Goal: Complete application form: Complete application form

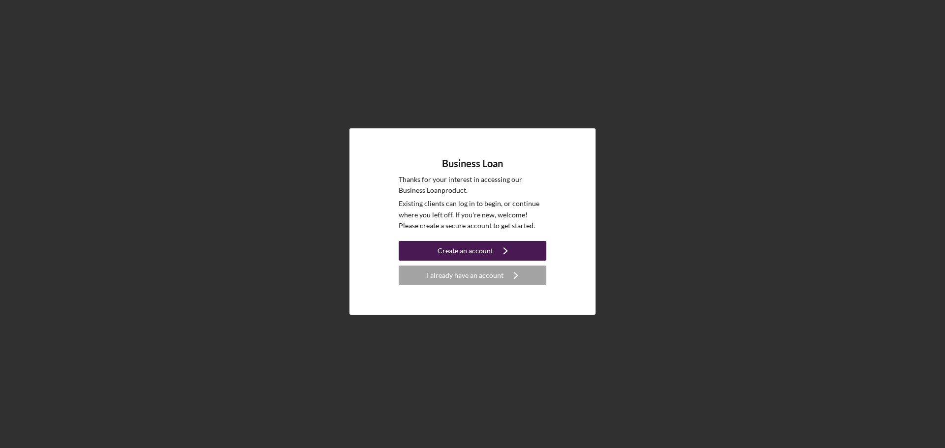
click at [447, 249] on div "Create an account" at bounding box center [465, 251] width 56 height 20
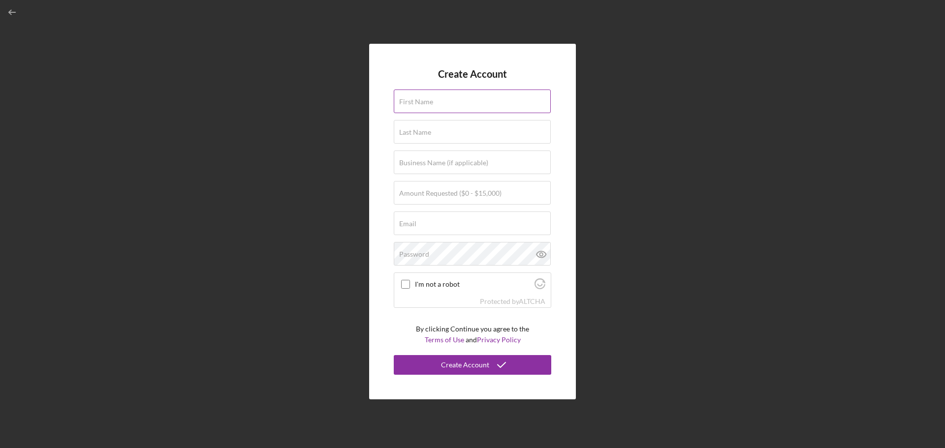
click at [425, 103] on label "First Name" at bounding box center [416, 102] width 34 height 8
click at [425, 103] on input "First Name" at bounding box center [472, 102] width 157 height 24
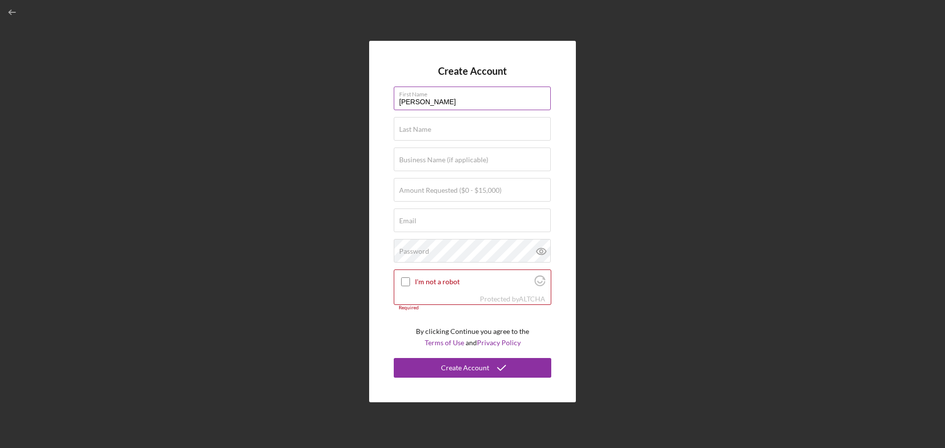
type input "[PERSON_NAME]"
type input "THEZOLIN"
click at [413, 159] on label "Business Name (if applicable)" at bounding box center [443, 160] width 89 height 8
click at [413, 159] on input "Business Name (if applicable)" at bounding box center [472, 160] width 157 height 24
type input "KMTHEZOLIN"
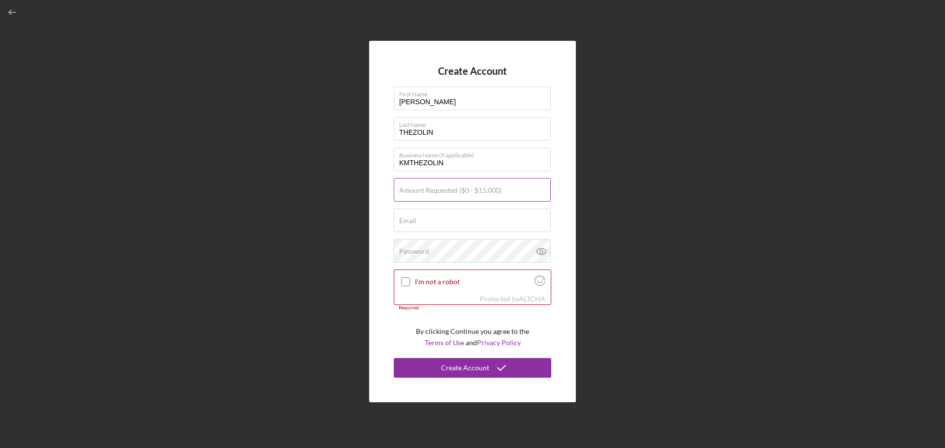
click at [445, 191] on label "Amount Requested ($0 - $15,000)" at bounding box center [450, 190] width 102 height 8
click at [445, 191] on input "Amount Requested ($0 - $15,000)" at bounding box center [472, 190] width 157 height 24
type input "$15,000"
click at [444, 220] on div "Email Required" at bounding box center [472, 221] width 157 height 25
type input "[EMAIL_ADDRESS][DOMAIN_NAME]"
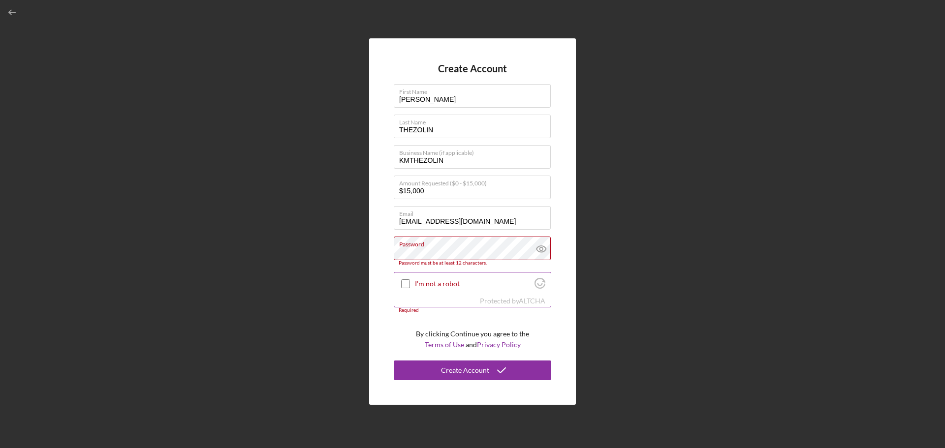
click at [406, 278] on div at bounding box center [405, 284] width 12 height 12
click at [540, 246] on icon at bounding box center [540, 249] width 9 height 6
click at [456, 246] on label "Password" at bounding box center [475, 242] width 152 height 11
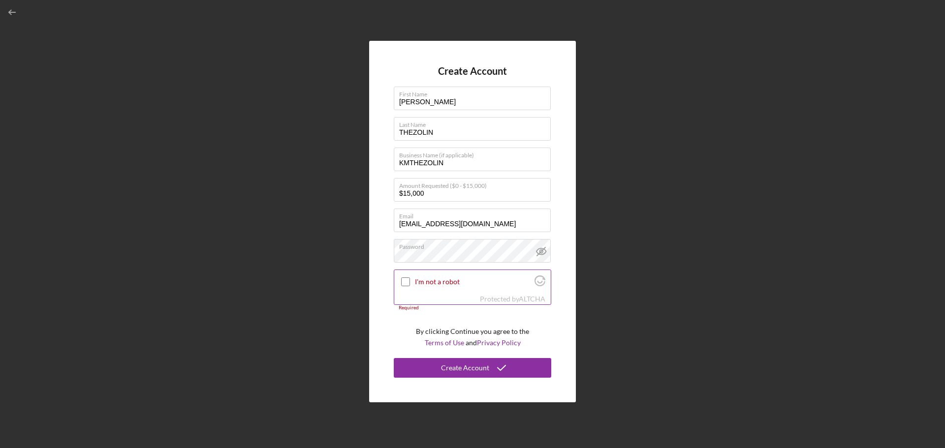
click at [440, 284] on label "I'm not a robot" at bounding box center [473, 282] width 117 height 8
click at [410, 284] on input "I'm not a robot" at bounding box center [405, 281] width 9 height 9
checkbox input "true"
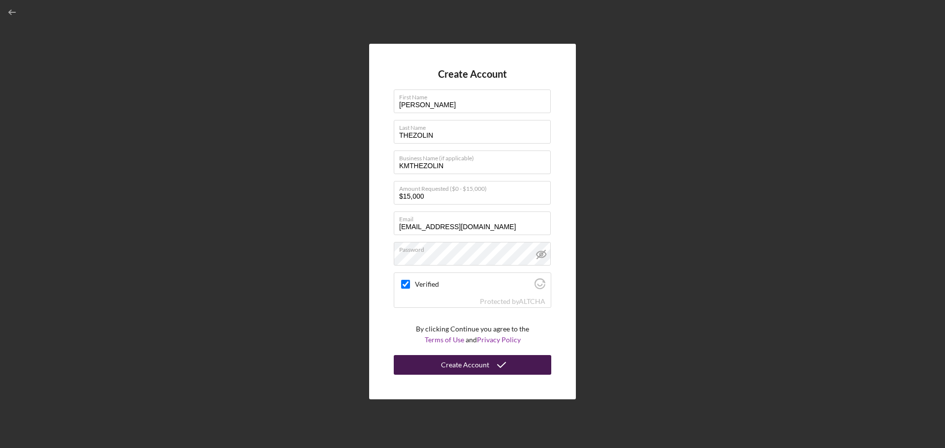
click at [486, 368] on div "Create Account" at bounding box center [465, 365] width 48 height 20
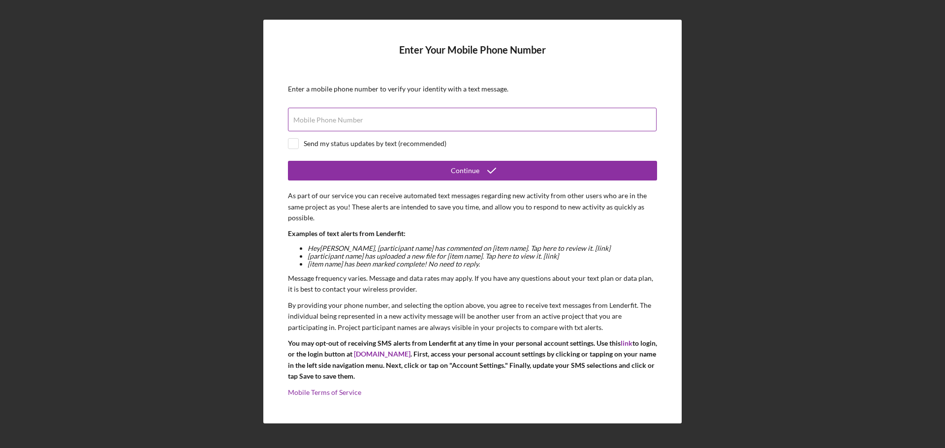
click at [337, 119] on label "Mobile Phone Number" at bounding box center [328, 120] width 70 height 8
click at [337, 119] on input "Mobile Phone Number" at bounding box center [472, 120] width 368 height 24
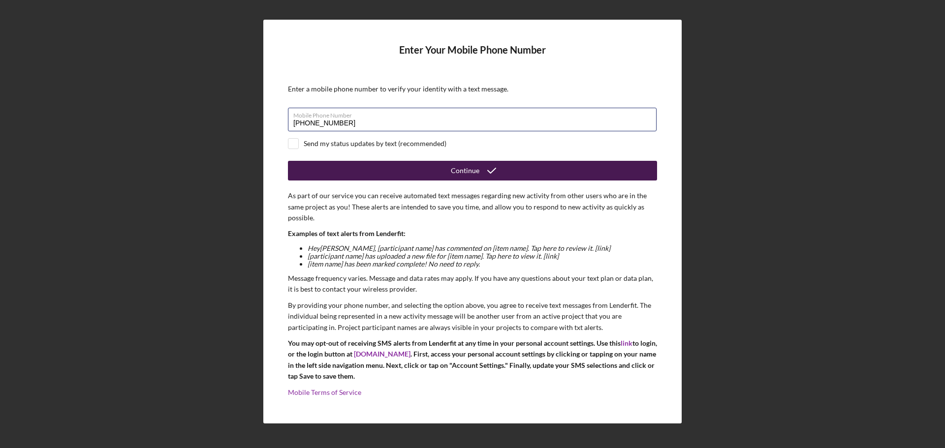
type input "[PHONE_NUMBER]"
click at [401, 169] on button "Continue" at bounding box center [472, 171] width 369 height 20
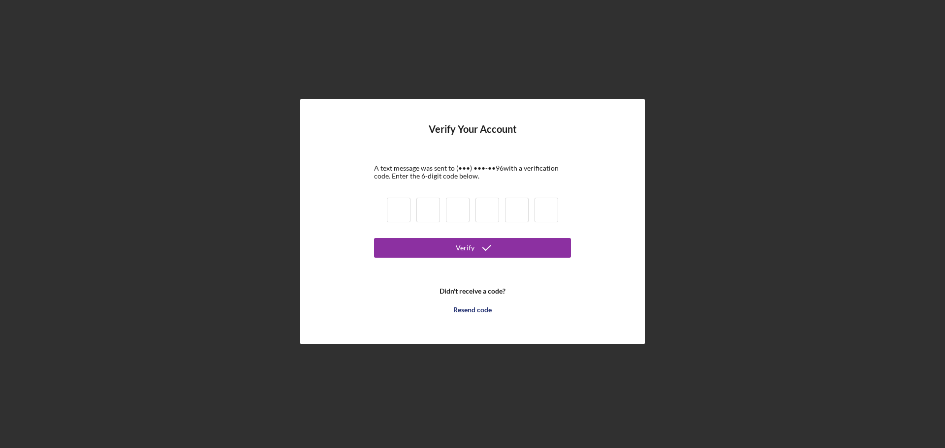
click at [399, 215] on input at bounding box center [399, 210] width 24 height 25
type input "5"
type input "3"
type input "8"
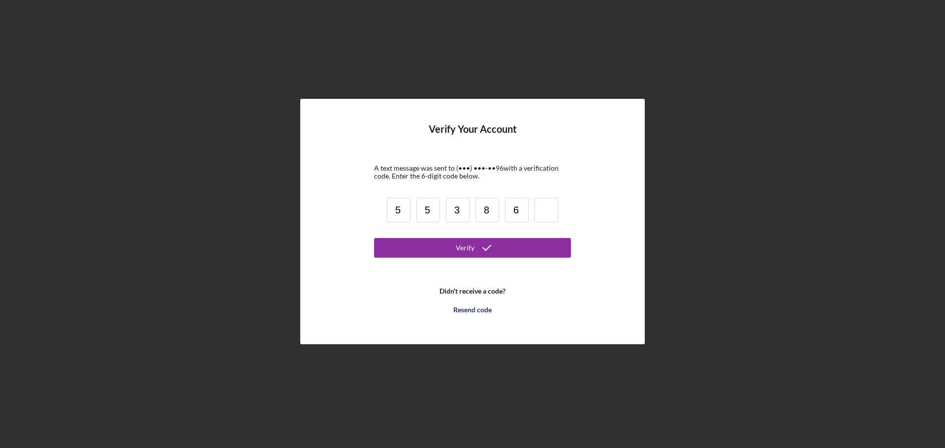
type input "6"
type input "8"
click at [450, 245] on button "Verify" at bounding box center [472, 248] width 197 height 20
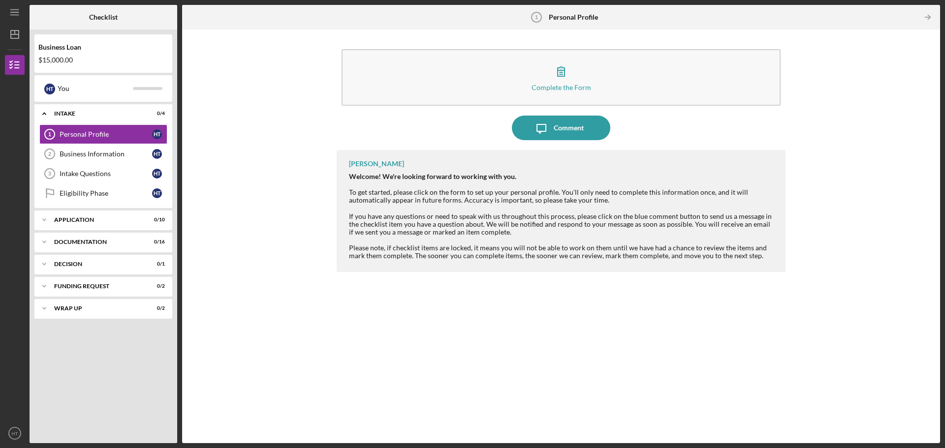
drag, startPoint x: 351, startPoint y: 163, endPoint x: 767, endPoint y: 266, distance: 428.7
click at [767, 266] on div "[PERSON_NAME] Welcome! We're looking forward to working with you. To get starte…" at bounding box center [561, 211] width 449 height 122
copy div "[PERSON_NAME] Welcome! We're looking forward to working with you. To get starte…"
click at [314, 233] on div "Complete the Form Form Icon/Message Comment [PERSON_NAME] Welcome! We're lookin…" at bounding box center [561, 236] width 748 height 404
click at [100, 135] on div "Personal Profile" at bounding box center [106, 134] width 92 height 8
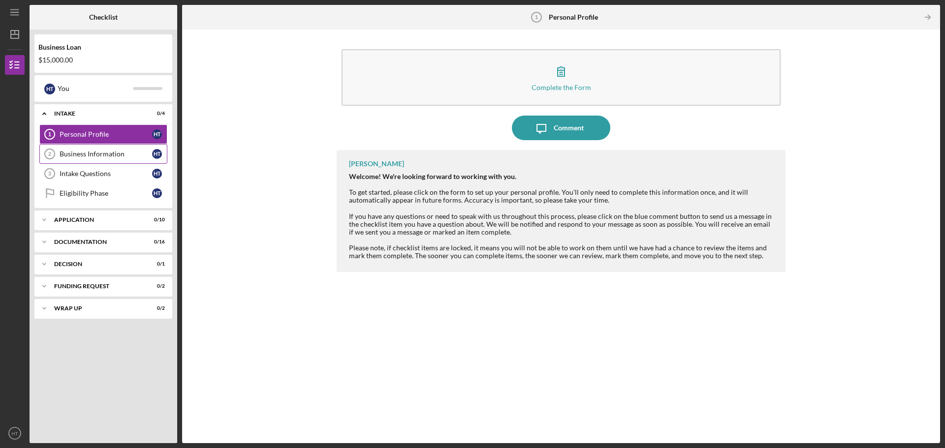
click at [84, 157] on div "Business Information" at bounding box center [106, 154] width 92 height 8
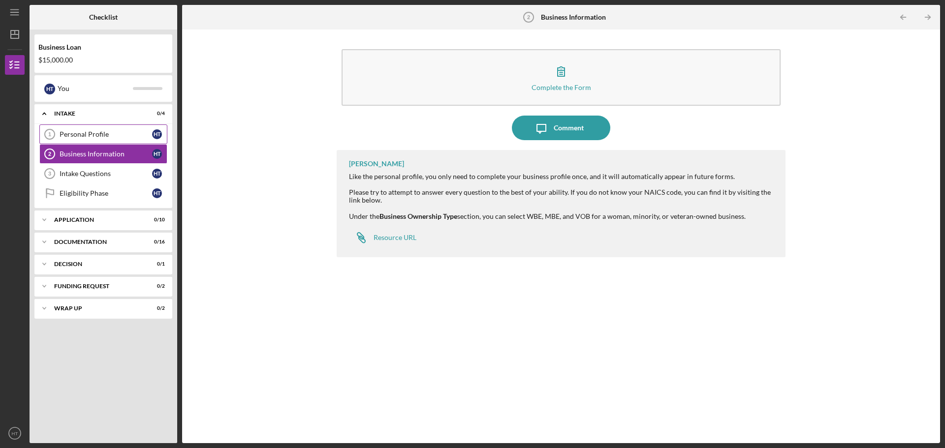
click at [86, 132] on div "Personal Profile" at bounding box center [106, 134] width 92 height 8
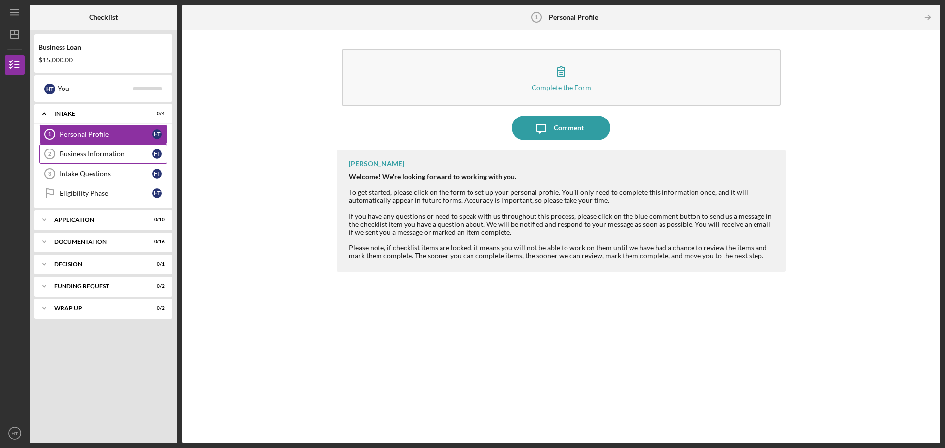
click at [80, 154] on div "Business Information" at bounding box center [106, 154] width 92 height 8
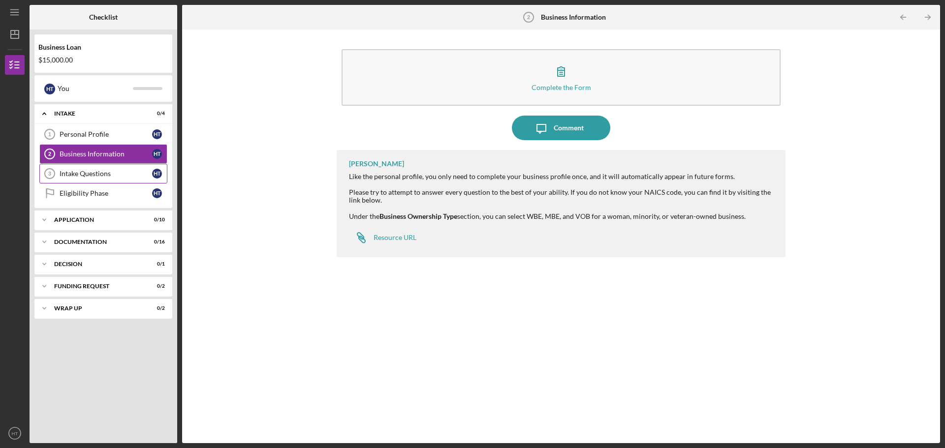
click at [77, 176] on div "Intake Questions" at bounding box center [106, 174] width 92 height 8
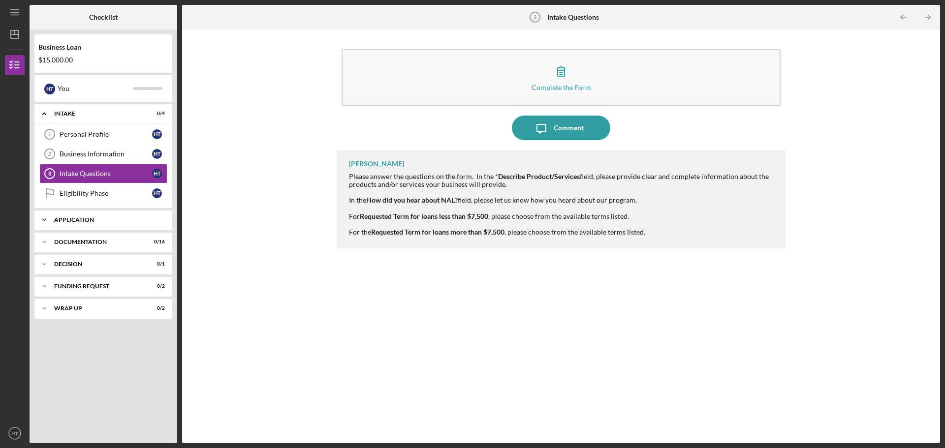
click at [73, 219] on div "Application" at bounding box center [107, 220] width 106 height 6
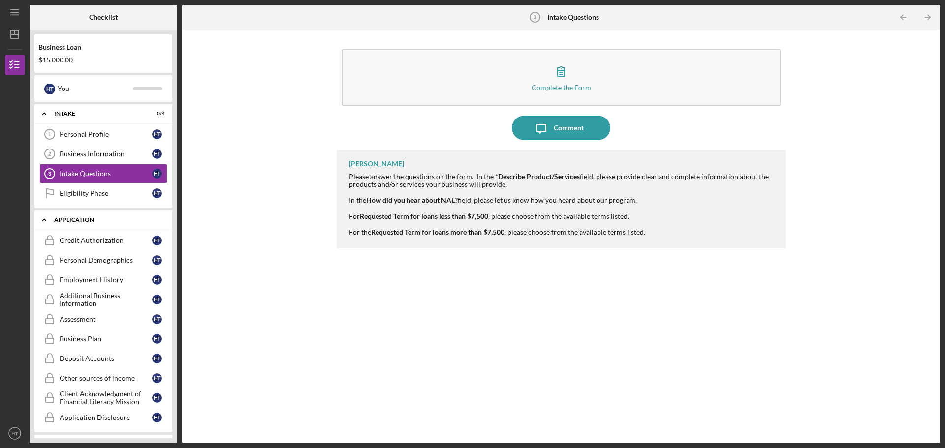
click at [73, 219] on div "Application" at bounding box center [107, 220] width 106 height 6
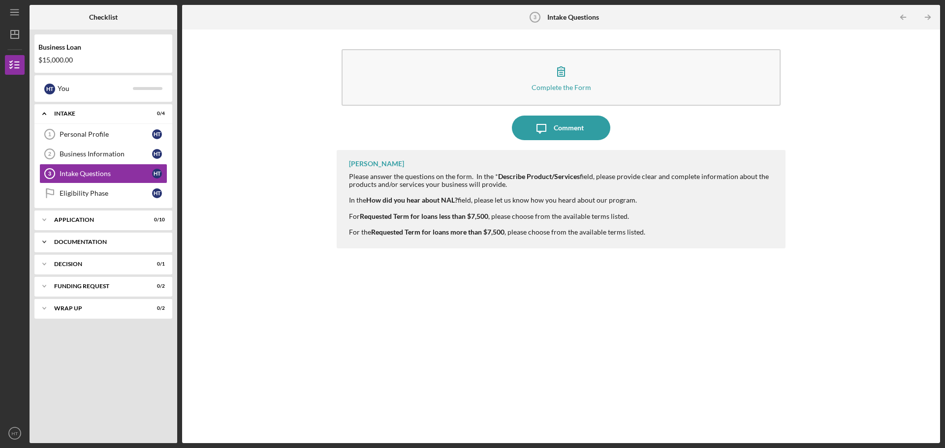
click at [71, 241] on div "Documentation" at bounding box center [107, 242] width 106 height 6
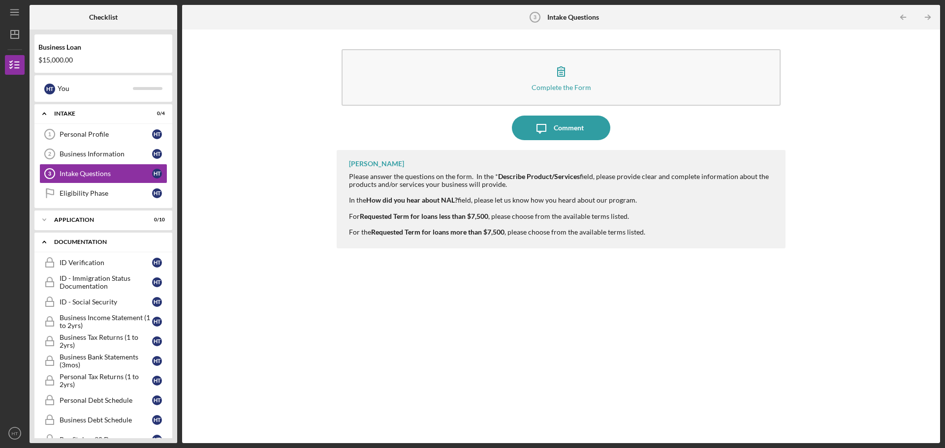
click at [71, 241] on div "Documentation" at bounding box center [107, 242] width 106 height 6
